Goal: Information Seeking & Learning: Learn about a topic

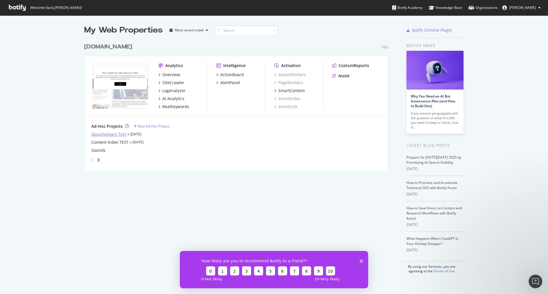
click at [113, 135] on div "Documentary Test" at bounding box center [108, 135] width 35 height 6
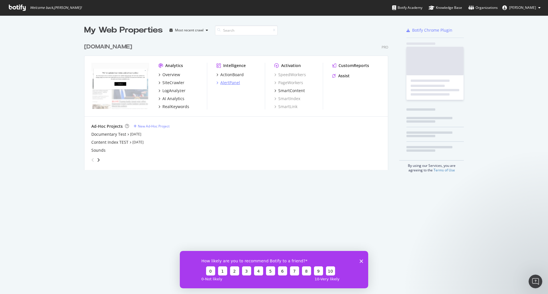
scroll to position [290, 540]
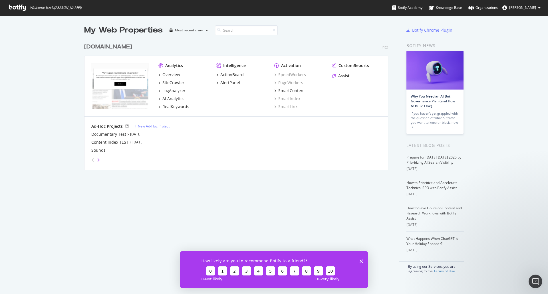
click at [97, 160] on icon "angle-right" at bounding box center [98, 160] width 3 height 5
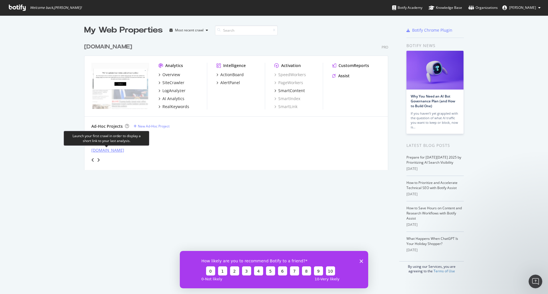
click at [107, 152] on div "[DOMAIN_NAME]" at bounding box center [107, 151] width 33 height 6
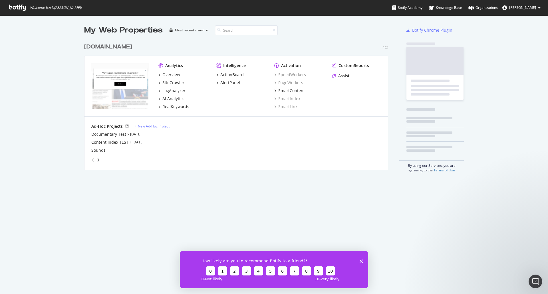
scroll to position [290, 540]
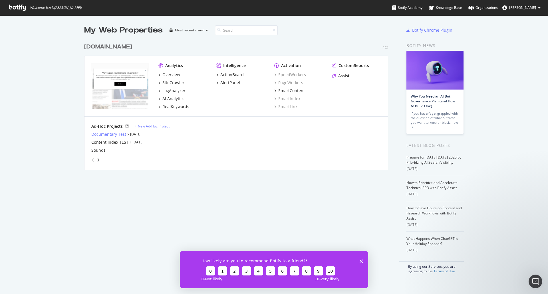
click at [110, 135] on div "Documentary Test" at bounding box center [108, 135] width 35 height 6
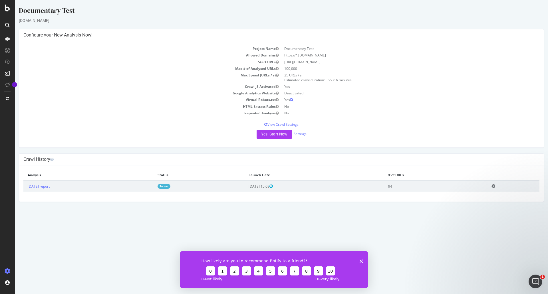
drag, startPoint x: 343, startPoint y: 61, endPoint x: 284, endPoint y: 64, distance: 59.7
click at [284, 64] on td "[URL][DOMAIN_NAME]" at bounding box center [411, 62] width 258 height 7
click at [170, 186] on link "Report" at bounding box center [164, 186] width 13 height 5
